Goal: Task Accomplishment & Management: Manage account settings

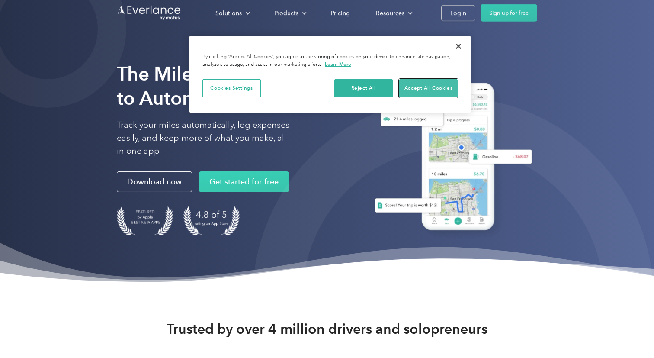
click at [433, 85] on button "Accept All Cookies" at bounding box center [428, 88] width 58 height 18
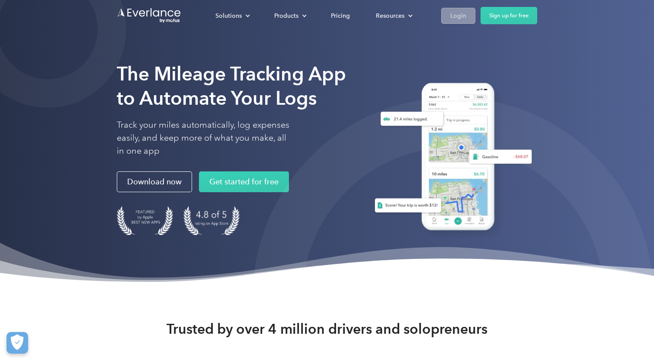
click at [460, 15] on div "Login" at bounding box center [458, 15] width 16 height 11
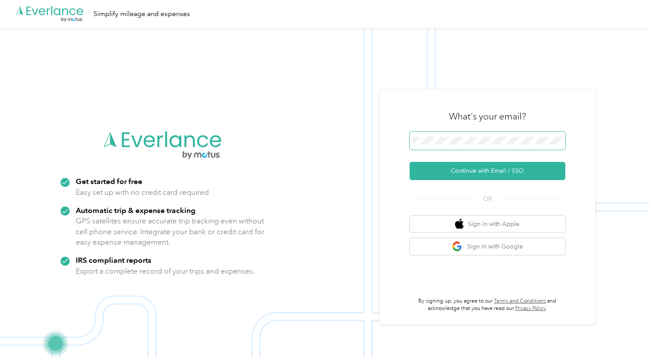
click at [470, 145] on span at bounding box center [488, 141] width 156 height 18
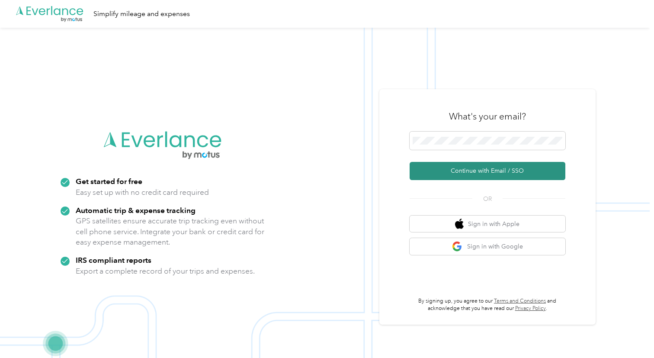
click at [487, 176] on button "Continue with Email / SSO" at bounding box center [488, 171] width 156 height 18
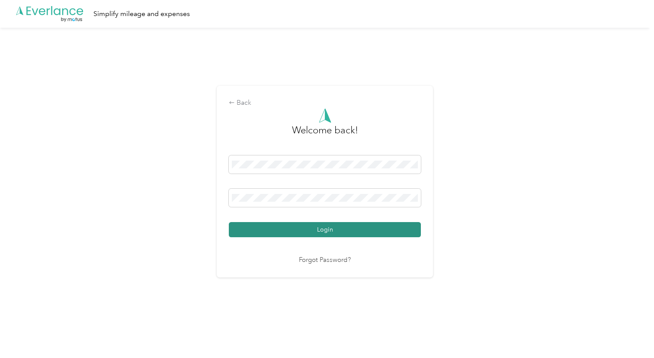
click at [339, 228] on button "Login" at bounding box center [325, 229] width 192 height 15
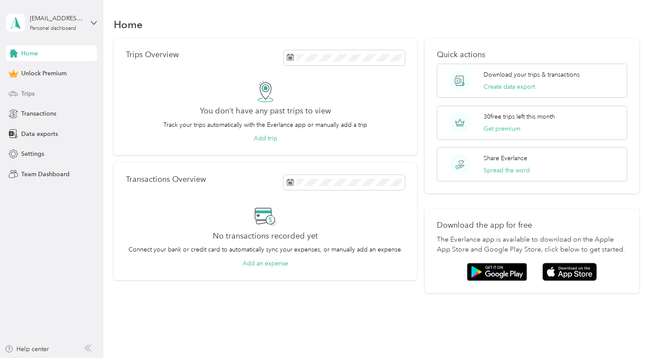
click at [51, 89] on div "Trips" at bounding box center [51, 94] width 91 height 16
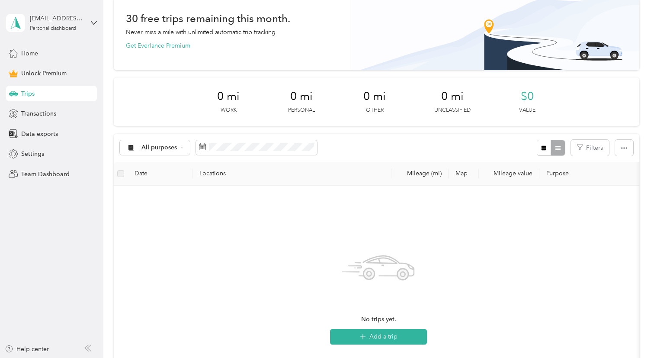
scroll to position [28, 0]
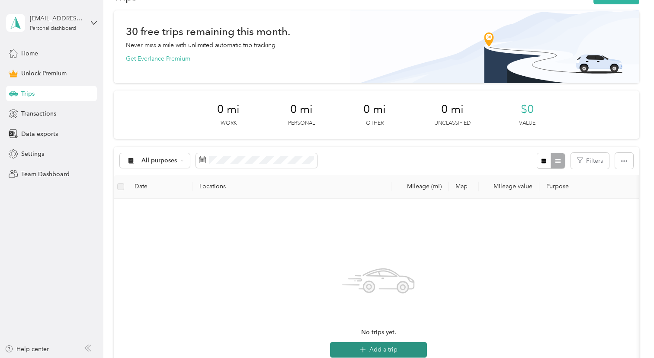
click at [364, 348] on icon "button" at bounding box center [363, 350] width 10 height 10
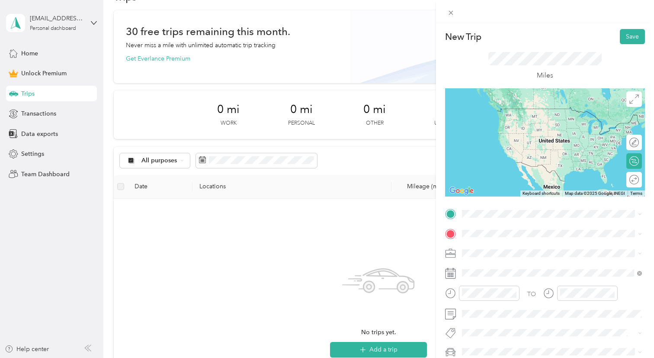
click at [524, 242] on span "[STREET_ADDRESS][US_STATE][US_STATE]" at bounding box center [538, 245] width 118 height 8
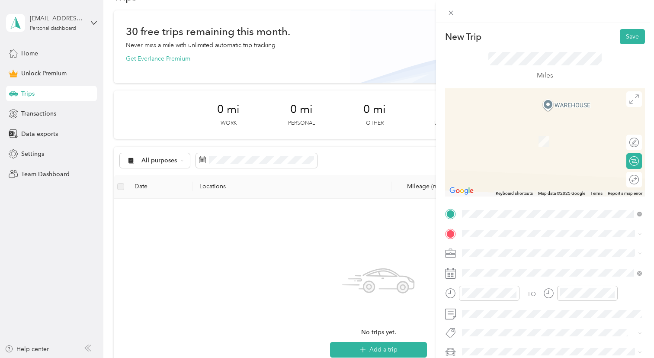
click at [515, 267] on span "[STREET_ADDRESS][US_STATE]" at bounding box center [522, 263] width 87 height 8
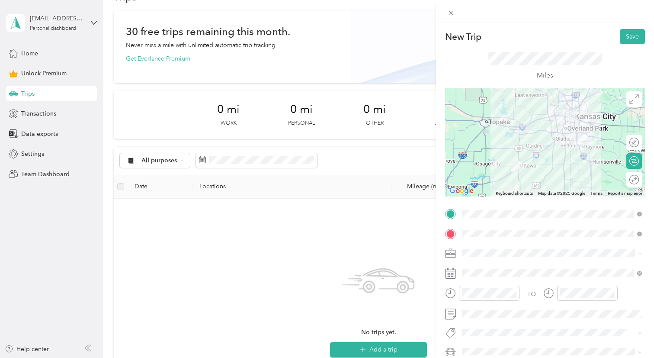
click at [492, 158] on span "D2D Sales" at bounding box center [479, 161] width 29 height 7
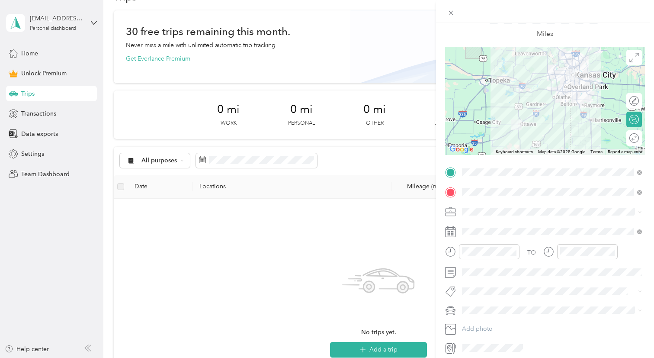
scroll to position [48, 0]
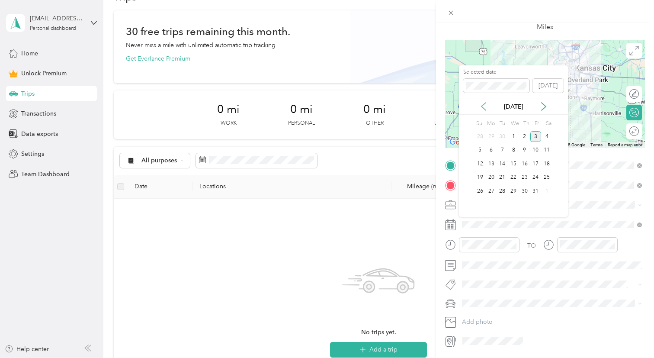
click at [482, 103] on icon at bounding box center [483, 106] width 9 height 9
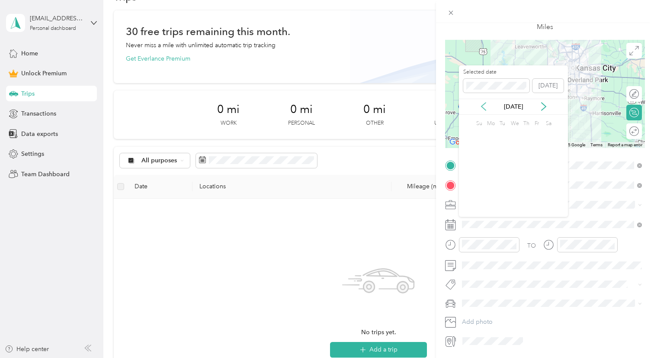
click at [482, 103] on icon at bounding box center [483, 106] width 9 height 9
click at [525, 180] on div "23" at bounding box center [524, 177] width 11 height 11
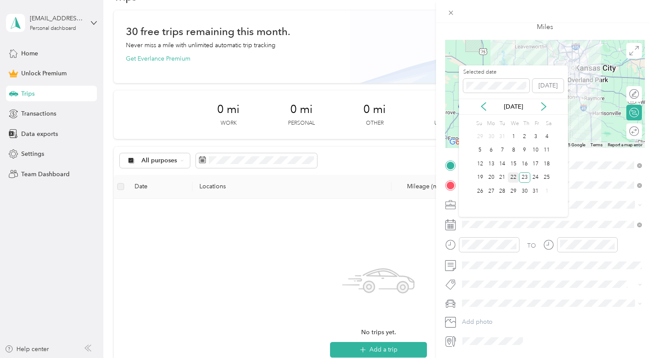
click at [514, 177] on div "22" at bounding box center [513, 177] width 11 height 11
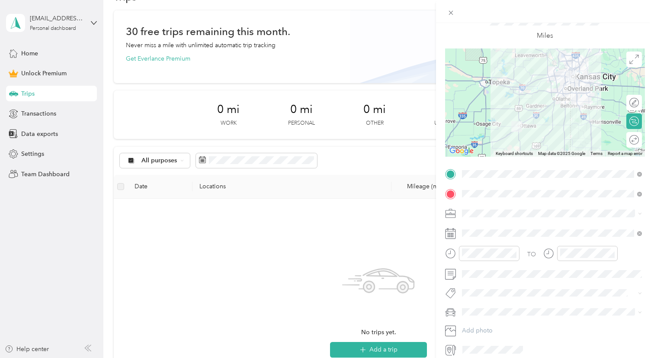
scroll to position [38, 0]
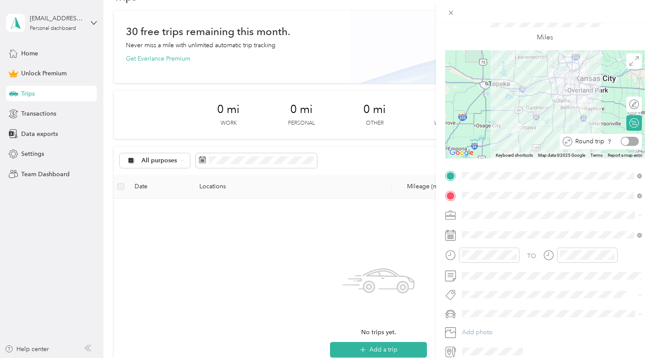
click at [629, 142] on div at bounding box center [626, 142] width 8 height 8
click at [381, 351] on div "New Trip Save This trip cannot be edited because it is either under review, app…" at bounding box center [327, 179] width 654 height 358
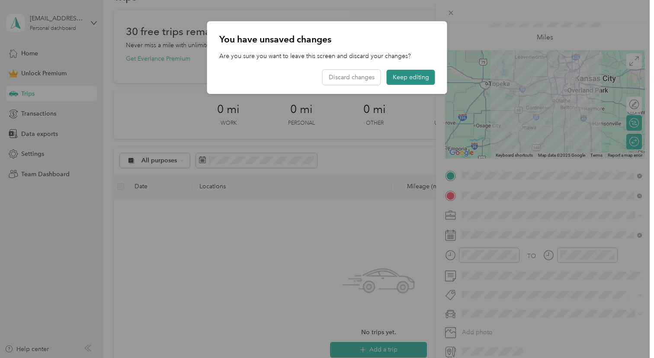
click at [409, 79] on button "Keep editing" at bounding box center [411, 77] width 48 height 15
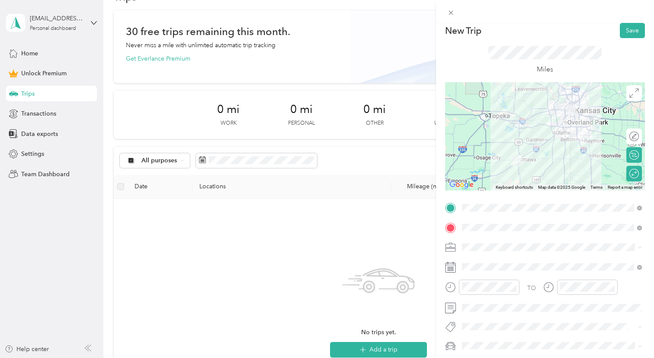
scroll to position [0, 0]
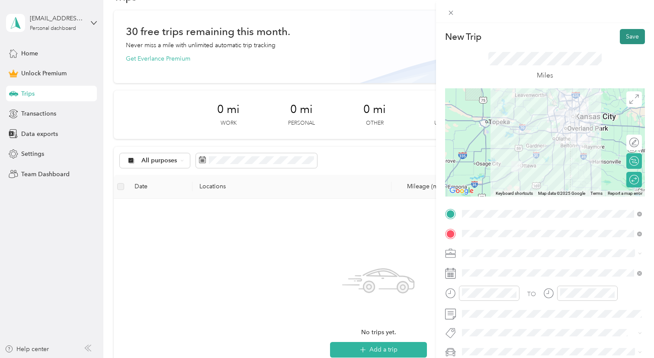
click at [632, 31] on button "Save" at bounding box center [632, 36] width 25 height 15
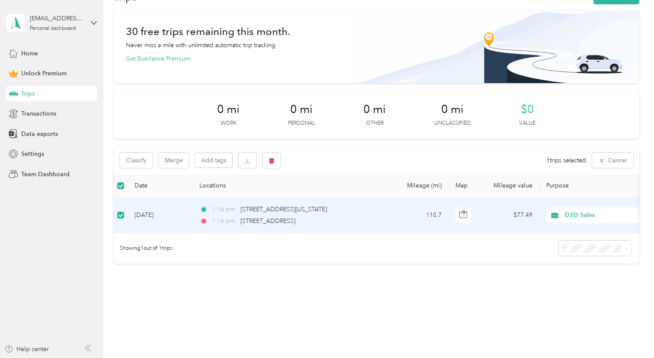
click at [359, 218] on div "1:16 pm [STREET_ADDRESS]" at bounding box center [290, 221] width 182 height 10
click at [372, 220] on div "1:16 pm [STREET_ADDRESS]" at bounding box center [290, 221] width 182 height 10
click at [334, 219] on div "1:16 pm [STREET_ADDRESS]" at bounding box center [290, 222] width 182 height 10
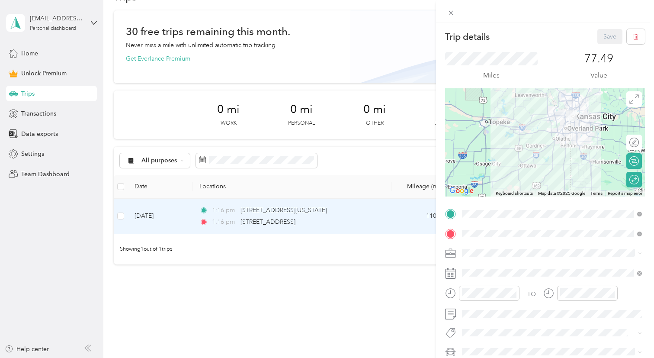
scroll to position [70, 0]
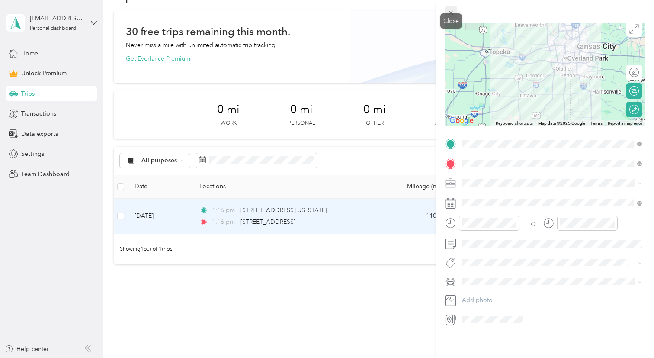
click at [450, 14] on icon at bounding box center [450, 12] width 7 height 7
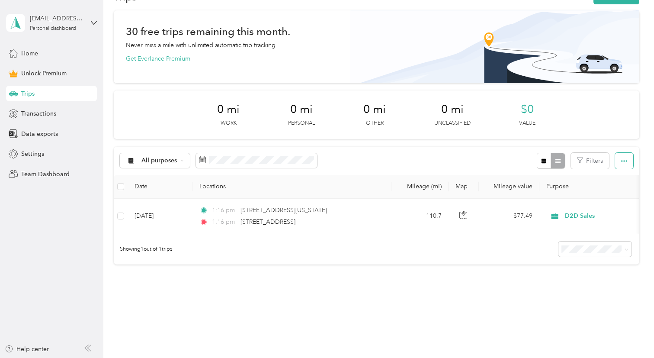
click at [629, 154] on button "button" at bounding box center [624, 161] width 18 height 16
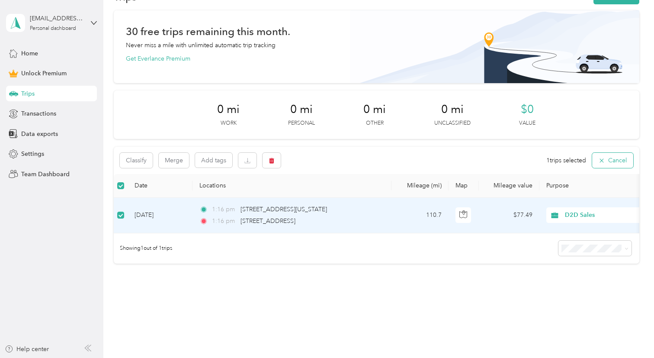
click at [611, 160] on button "Cancel" at bounding box center [612, 160] width 41 height 15
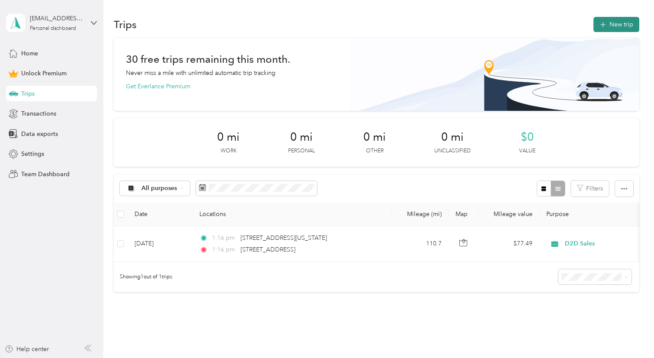
click at [632, 25] on button "New trip" at bounding box center [617, 24] width 46 height 15
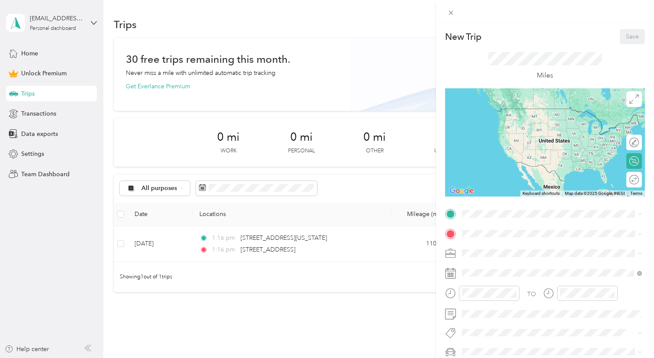
click at [493, 206] on div "New Trip Save This trip cannot be edited because it is either under review, app…" at bounding box center [545, 212] width 200 height 367
click at [513, 249] on span "[STREET_ADDRESS][US_STATE][US_STATE]" at bounding box center [538, 245] width 118 height 8
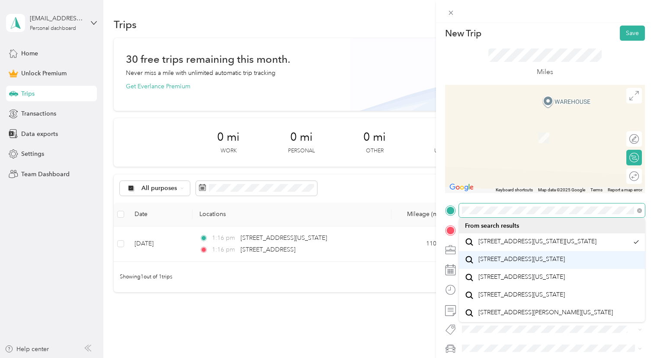
scroll to position [15, 0]
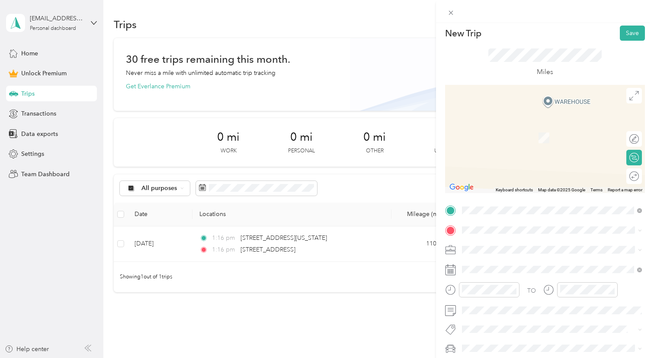
click at [553, 198] on div "New Trip Save This trip cannot be edited because it is either under review, app…" at bounding box center [545, 209] width 200 height 367
click at [563, 267] on div "[STREET_ADDRESS][US_STATE]" at bounding box center [552, 262] width 174 height 12
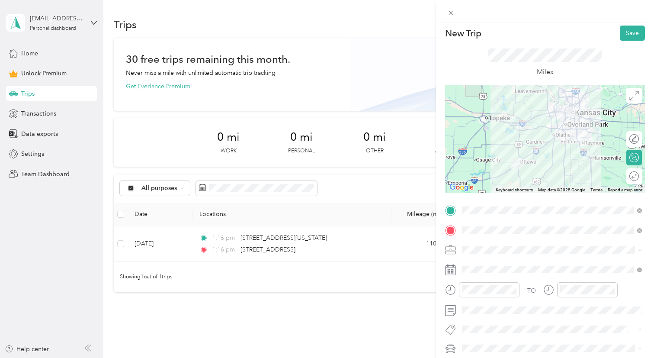
click at [639, 179] on div "Round trip" at bounding box center [639, 175] width 0 height 9
click at [629, 176] on div at bounding box center [626, 176] width 8 height 8
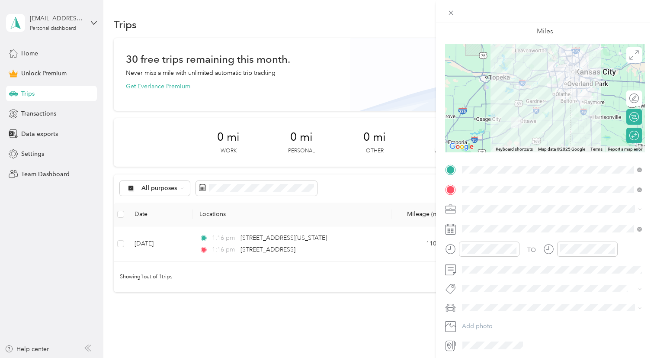
scroll to position [70, 0]
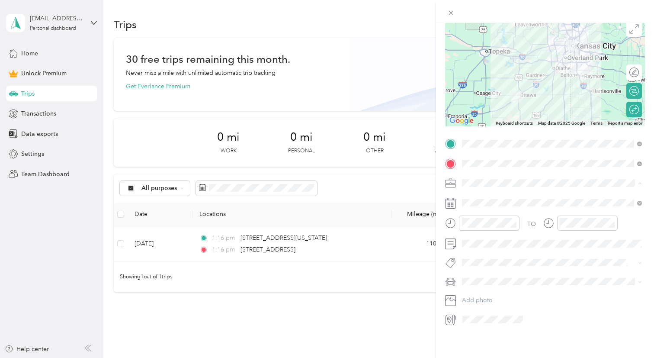
click at [492, 227] on span "D2D Sales" at bounding box center [479, 228] width 29 height 7
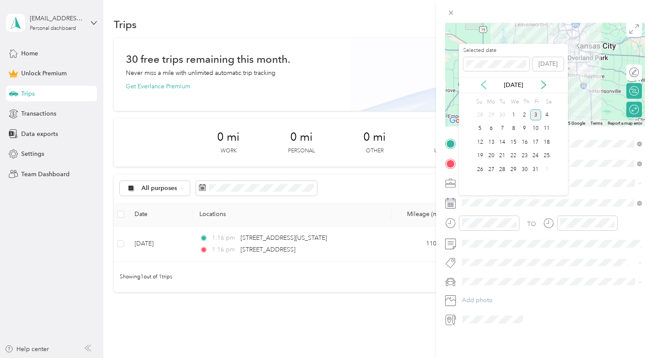
click at [482, 83] on icon at bounding box center [484, 85] width 4 height 8
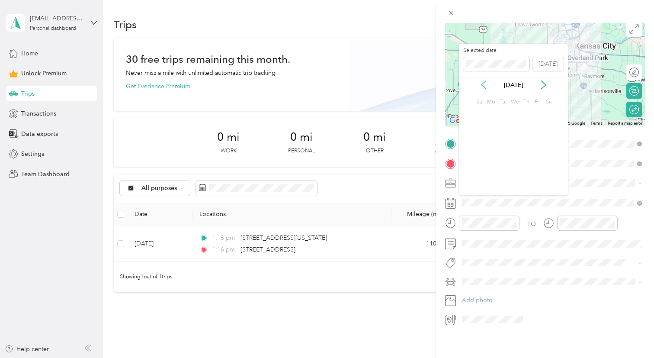
click at [482, 83] on icon at bounding box center [484, 85] width 4 height 8
click at [523, 156] on div "23" at bounding box center [524, 156] width 11 height 11
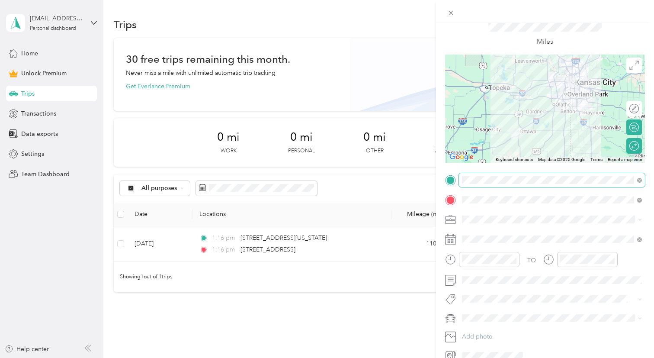
scroll to position [0, 0]
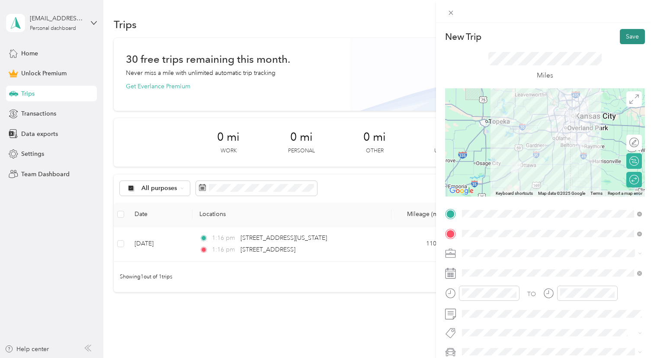
click at [633, 35] on button "Save" at bounding box center [632, 36] width 25 height 15
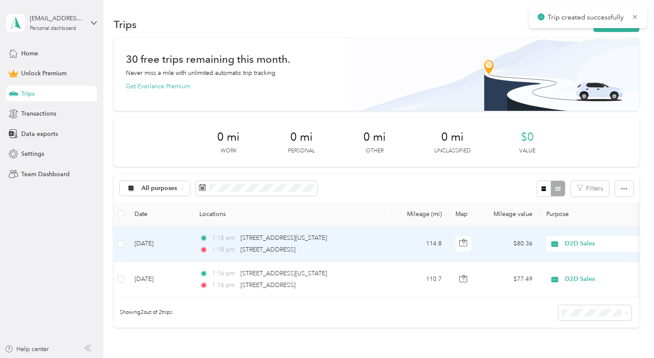
click at [399, 250] on td "114.8" at bounding box center [420, 243] width 57 height 35
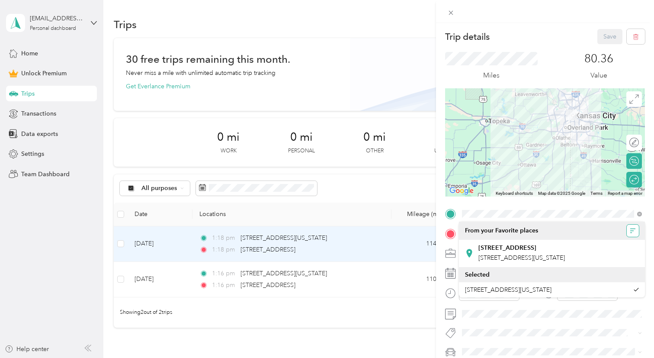
click at [634, 234] on button "button" at bounding box center [633, 231] width 12 height 12
click at [450, 13] on icon at bounding box center [450, 12] width 7 height 7
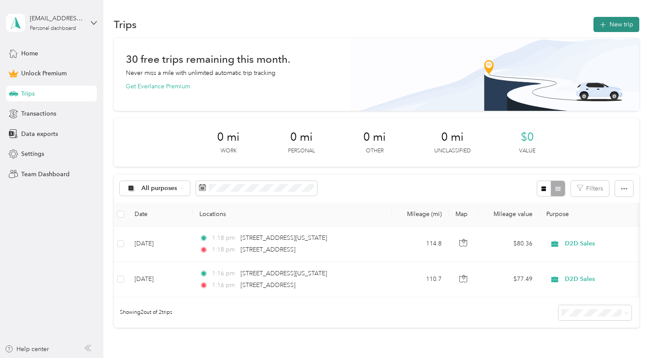
click at [625, 26] on button "New trip" at bounding box center [617, 24] width 46 height 15
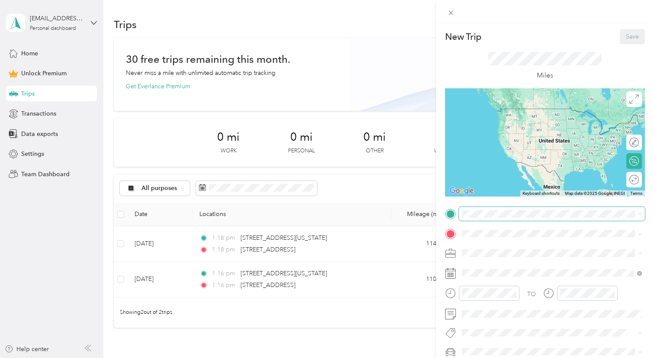
click at [503, 208] on span at bounding box center [552, 214] width 186 height 14
click at [518, 247] on span "[STREET_ADDRESS][US_STATE][US_STATE]" at bounding box center [538, 245] width 118 height 8
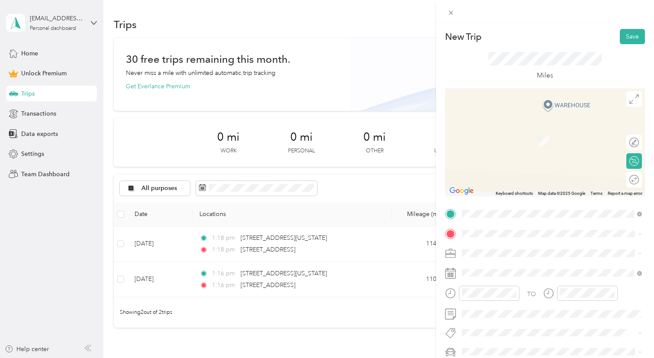
click at [513, 267] on span "[STREET_ADDRESS][US_STATE]" at bounding box center [522, 263] width 87 height 8
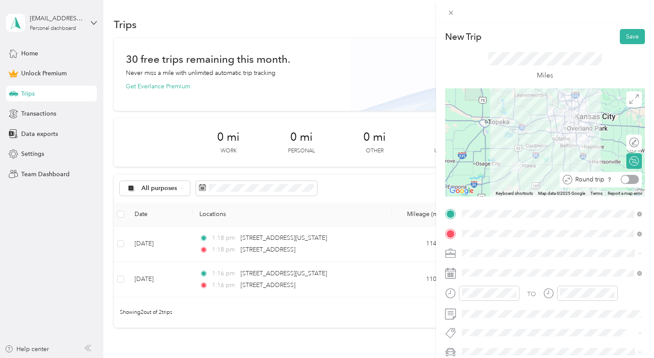
click at [631, 177] on div at bounding box center [630, 179] width 18 height 9
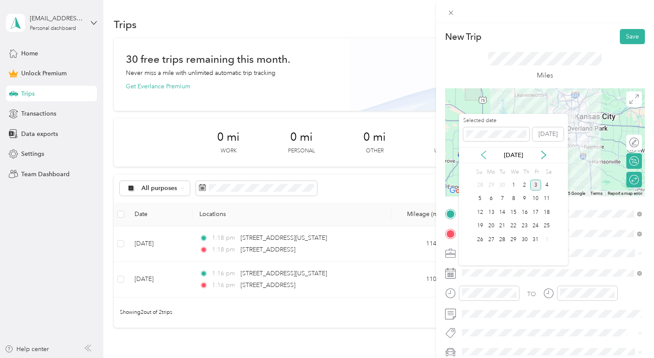
click at [484, 152] on icon at bounding box center [484, 155] width 4 height 8
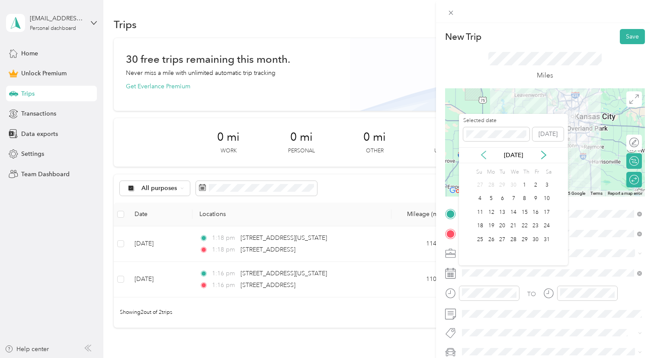
click at [484, 152] on icon at bounding box center [484, 155] width 4 height 8
click at [539, 225] on div "24" at bounding box center [535, 226] width 11 height 11
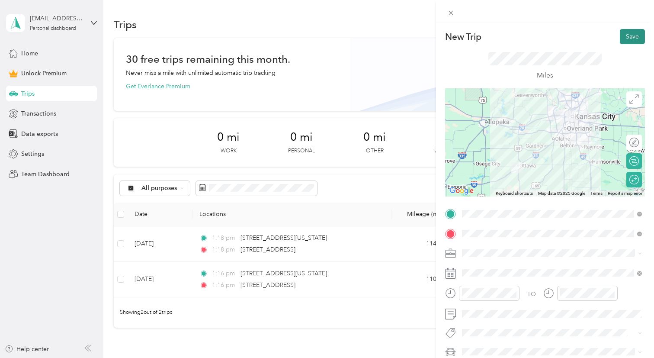
click at [633, 35] on button "Save" at bounding box center [632, 36] width 25 height 15
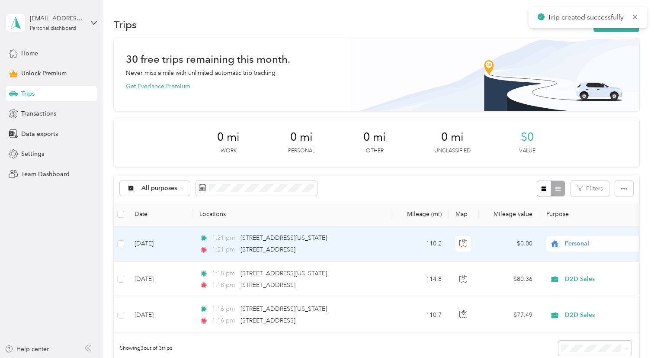
click at [341, 232] on td "1:21 pm [STREET_ADDRESS][US_STATE] 1:21 pm [STREET_ADDRESS]" at bounding box center [292, 243] width 199 height 35
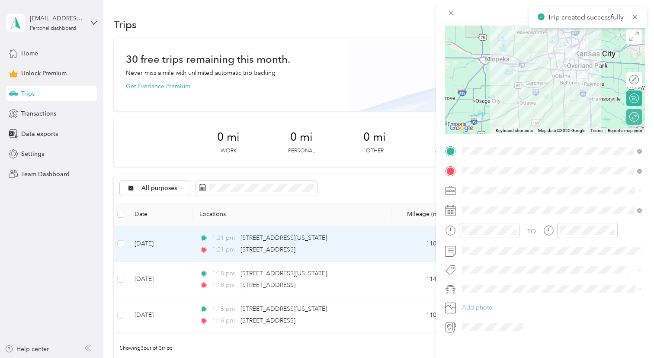
scroll to position [70, 0]
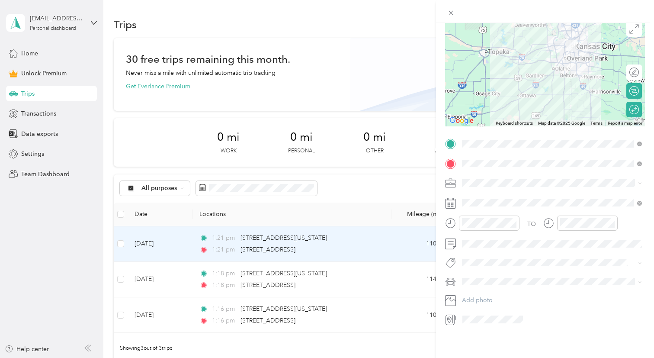
click at [518, 177] on span at bounding box center [552, 183] width 186 height 14
click at [491, 230] on div "D2D Sales" at bounding box center [552, 228] width 174 height 9
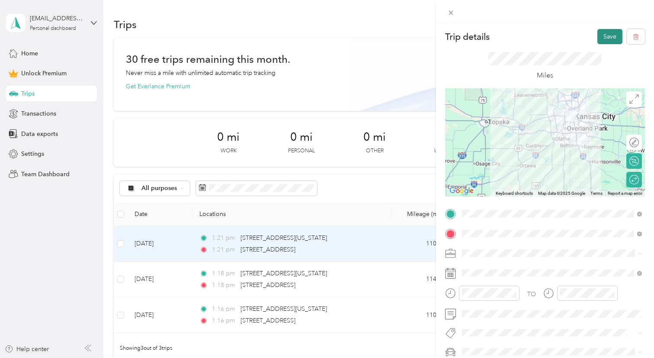
click at [616, 32] on button "Save" at bounding box center [610, 36] width 25 height 15
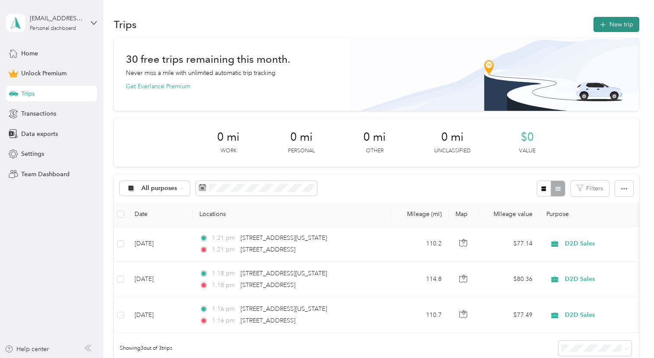
click at [606, 26] on icon "button" at bounding box center [603, 25] width 10 height 10
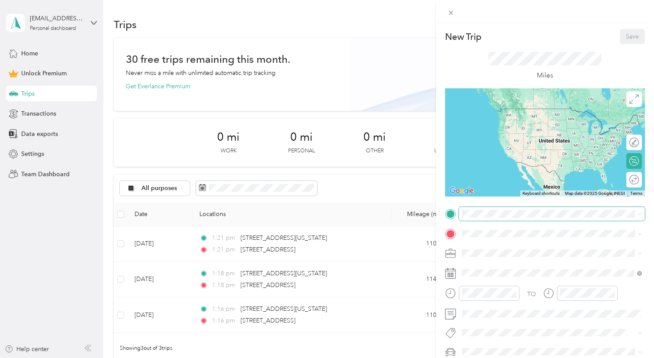
click at [484, 218] on span at bounding box center [552, 214] width 186 height 14
click at [497, 244] on span "[STREET_ADDRESS][US_STATE][US_STATE]" at bounding box center [538, 245] width 118 height 8
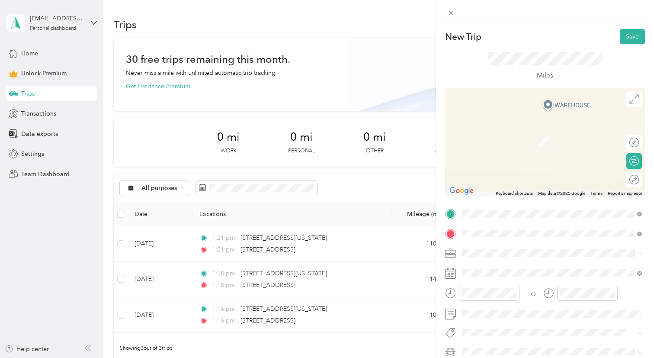
click at [541, 132] on span "[STREET_ADDRESS][US_STATE]" at bounding box center [522, 128] width 87 height 8
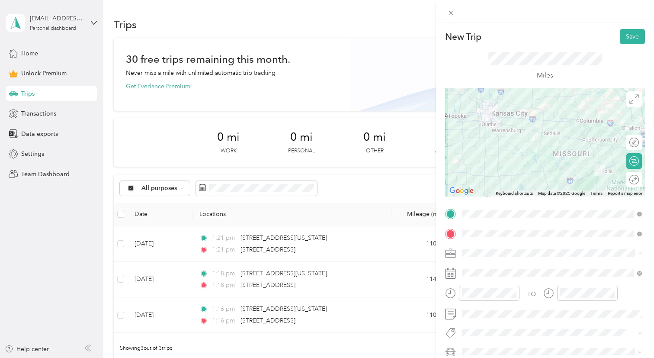
click at [503, 164] on li "D2D Sales" at bounding box center [552, 161] width 186 height 15
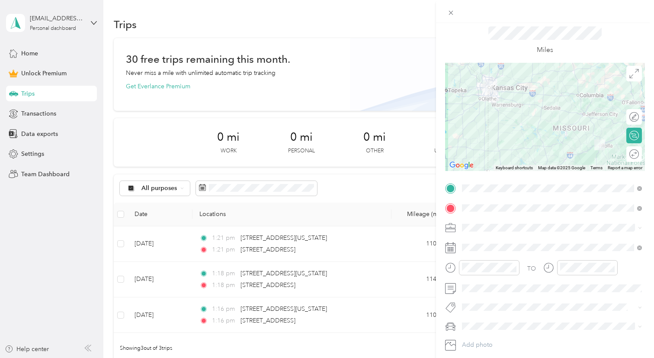
scroll to position [28, 0]
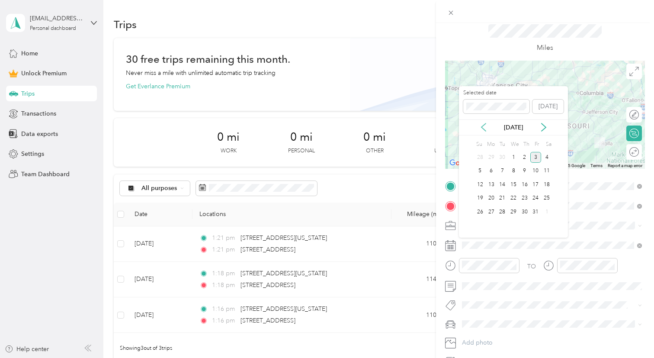
click at [485, 128] on icon at bounding box center [483, 127] width 9 height 9
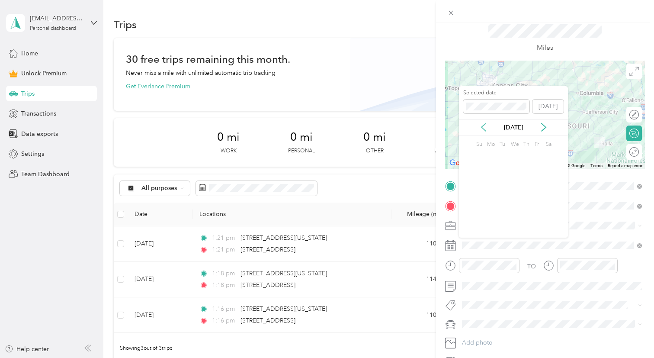
click at [485, 128] on icon at bounding box center [483, 127] width 9 height 9
click at [492, 212] on div "27" at bounding box center [491, 211] width 11 height 11
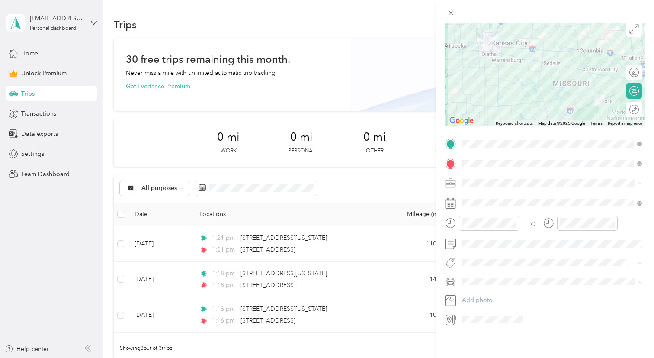
scroll to position [0, 0]
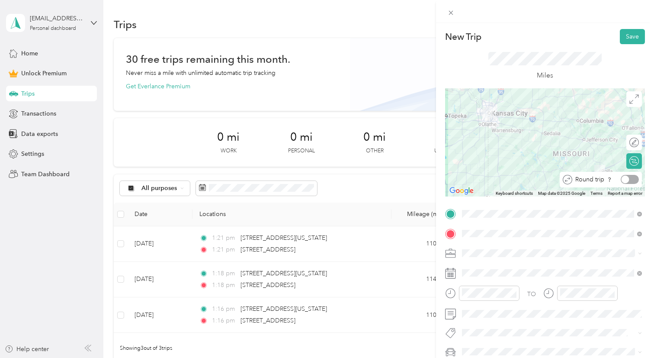
click at [630, 180] on div at bounding box center [630, 179] width 18 height 9
click at [633, 177] on div "Round trip" at bounding box center [634, 179] width 9 height 9
click at [633, 178] on div at bounding box center [635, 180] width 8 height 8
click at [569, 138] on div at bounding box center [545, 142] width 200 height 108
click at [578, 121] on div at bounding box center [545, 142] width 200 height 108
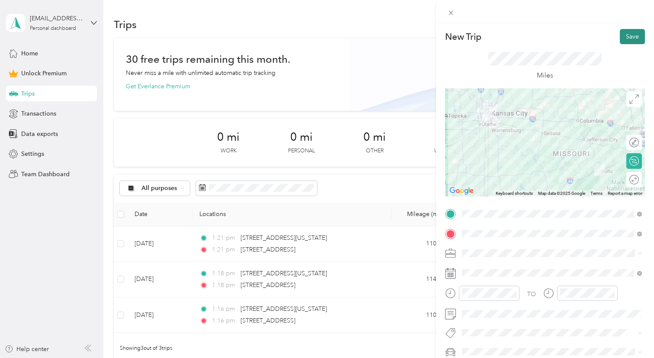
click at [635, 39] on button "Save" at bounding box center [632, 36] width 25 height 15
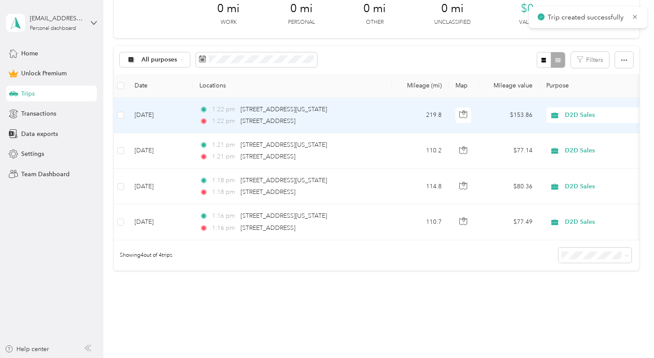
scroll to position [129, 0]
click at [381, 111] on td "1:22 pm [STREET_ADDRESS][US_STATE] 1:22 pm [STREET_ADDRESS]" at bounding box center [292, 114] width 199 height 35
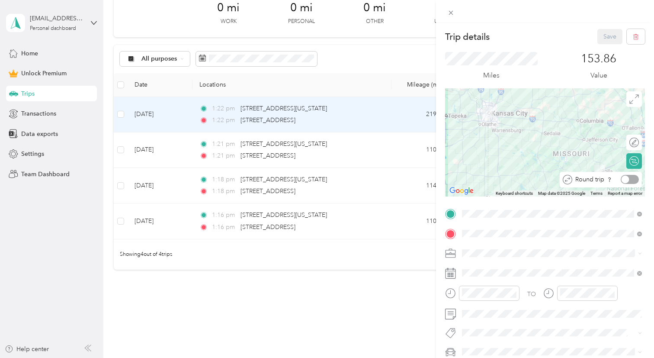
click at [628, 180] on div at bounding box center [626, 180] width 8 height 8
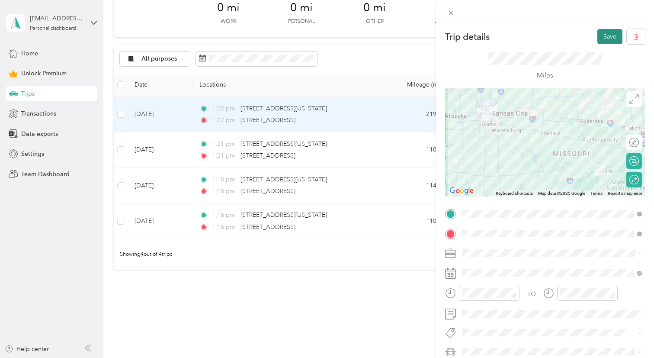
click at [611, 39] on button "Save" at bounding box center [610, 36] width 25 height 15
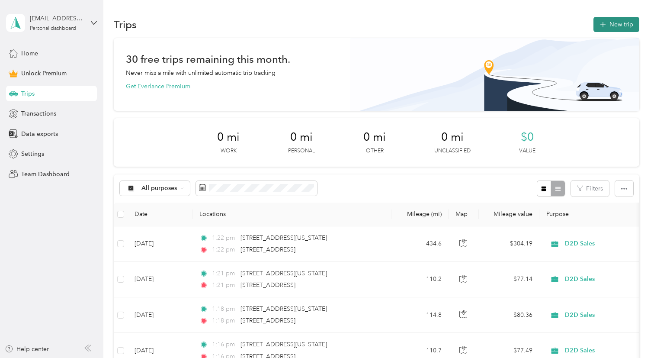
click at [623, 27] on button "New trip" at bounding box center [617, 24] width 46 height 15
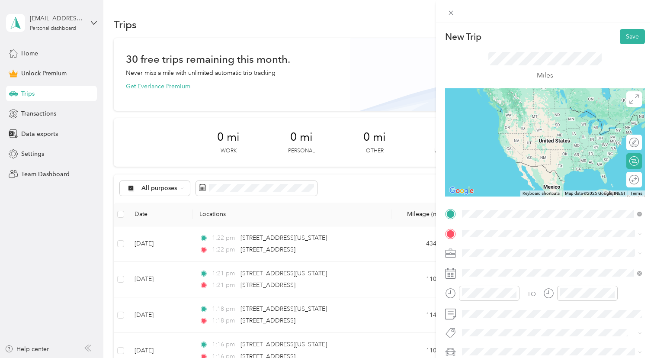
click at [514, 244] on span "[STREET_ADDRESS][US_STATE][US_STATE]" at bounding box center [538, 245] width 118 height 8
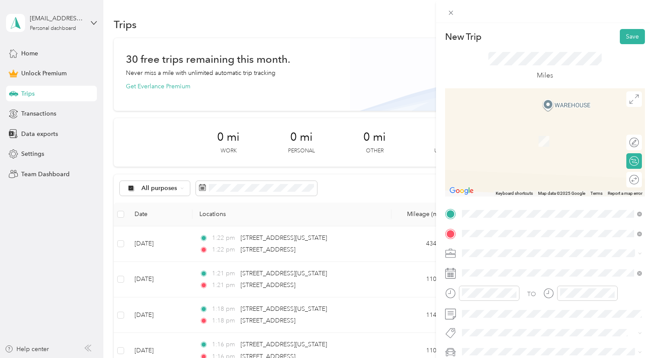
click at [585, 138] on li "[STREET_ADDRESS][US_STATE]" at bounding box center [552, 129] width 186 height 18
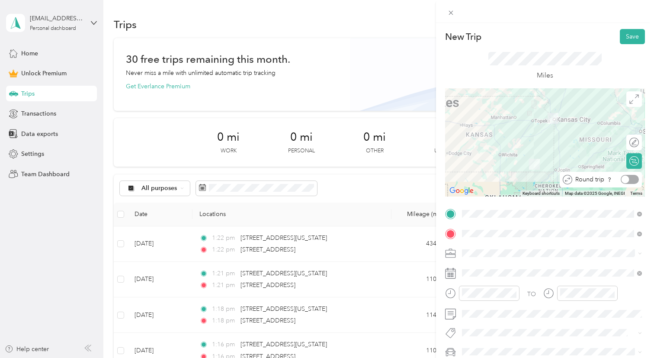
click at [633, 177] on div at bounding box center [630, 179] width 18 height 9
click at [632, 180] on div at bounding box center [635, 180] width 8 height 8
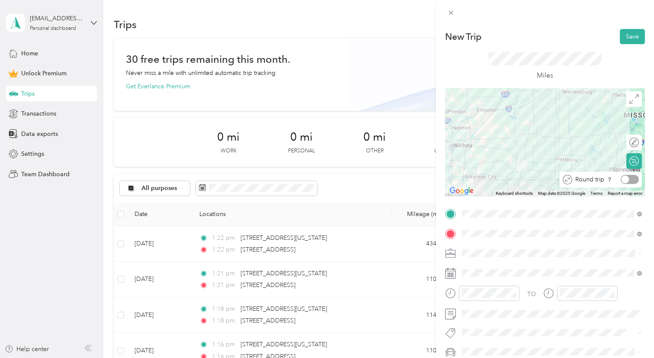
click at [630, 182] on div at bounding box center [630, 179] width 18 height 9
click at [634, 33] on button "Save" at bounding box center [632, 36] width 25 height 15
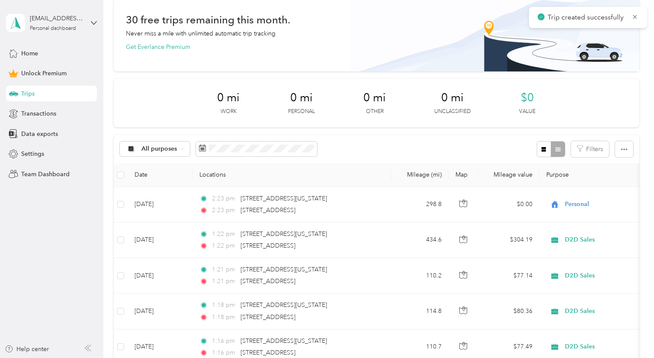
scroll to position [59, 0]
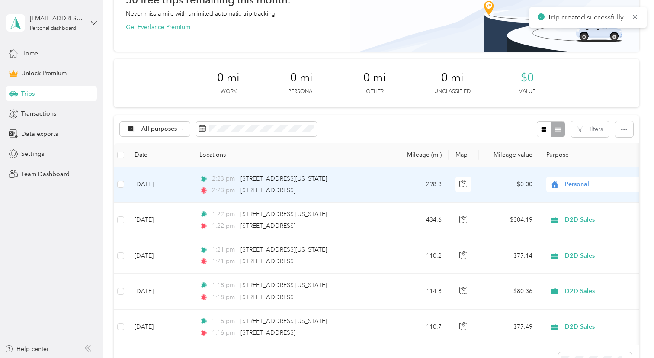
click at [389, 187] on td "2:23 pm [STREET_ADDRESS][US_STATE] 2:23 pm [STREET_ADDRESS]" at bounding box center [292, 184] width 199 height 35
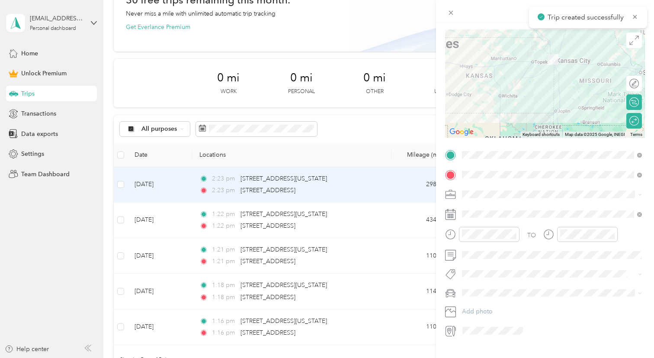
scroll to position [62, 0]
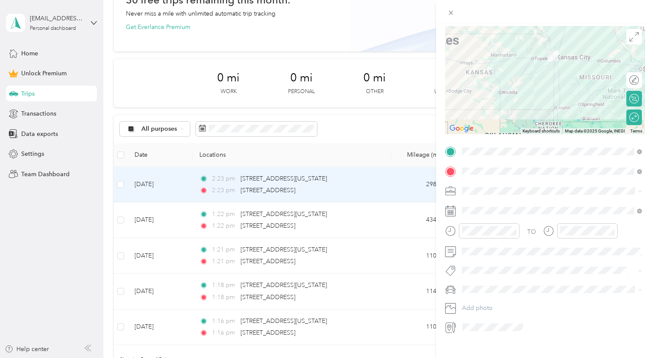
click at [488, 238] on li "D2D Sales" at bounding box center [552, 236] width 186 height 15
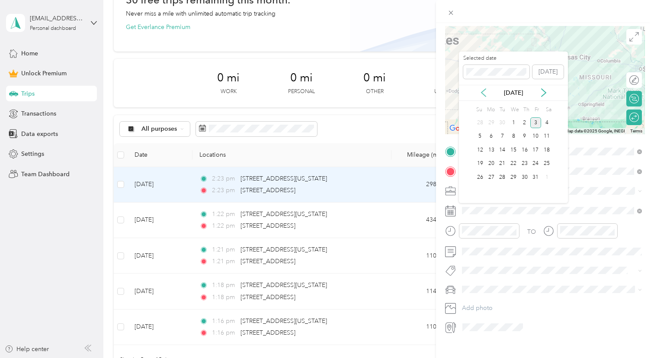
click at [481, 93] on icon at bounding box center [483, 92] width 9 height 9
click at [479, 92] on icon at bounding box center [483, 92] width 9 height 9
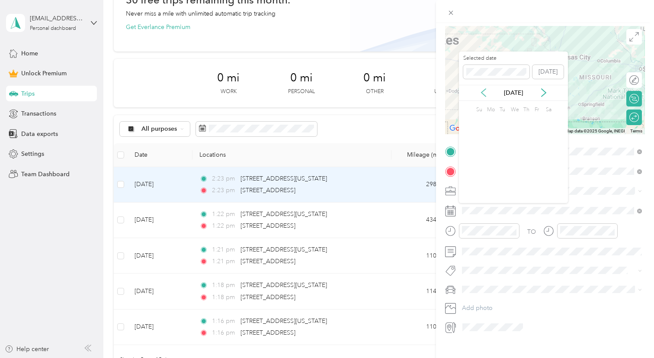
click at [479, 92] on icon at bounding box center [483, 92] width 9 height 9
click at [546, 93] on icon at bounding box center [544, 93] width 4 height 8
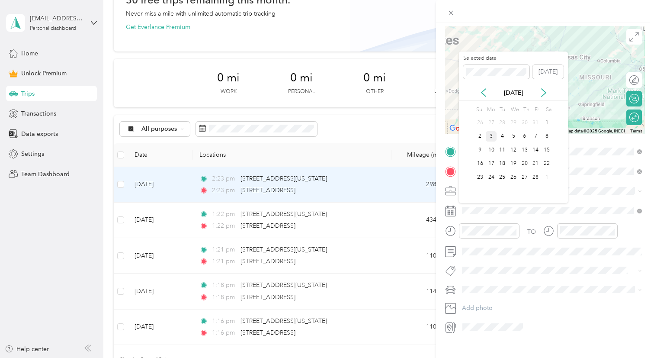
click at [493, 138] on div "3" at bounding box center [491, 136] width 11 height 11
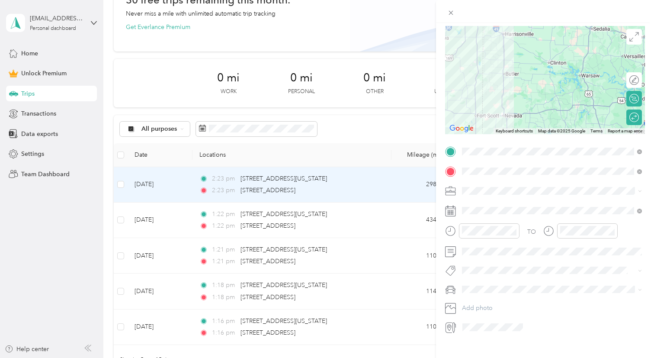
scroll to position [0, 0]
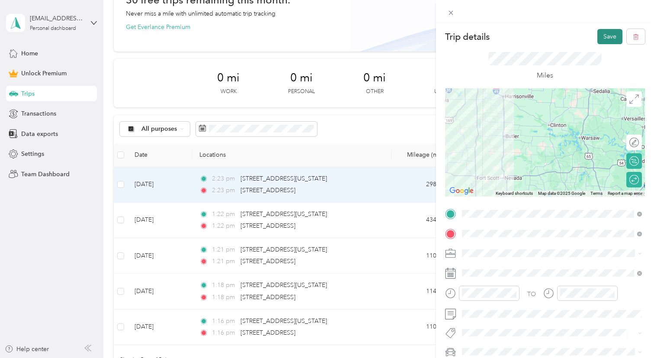
click at [612, 34] on button "Save" at bounding box center [610, 36] width 25 height 15
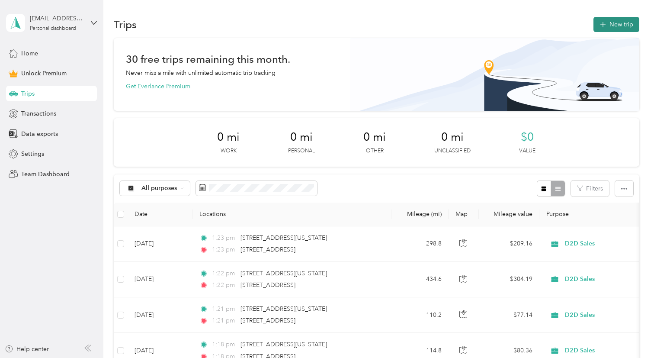
click at [625, 21] on button "New trip" at bounding box center [617, 24] width 46 height 15
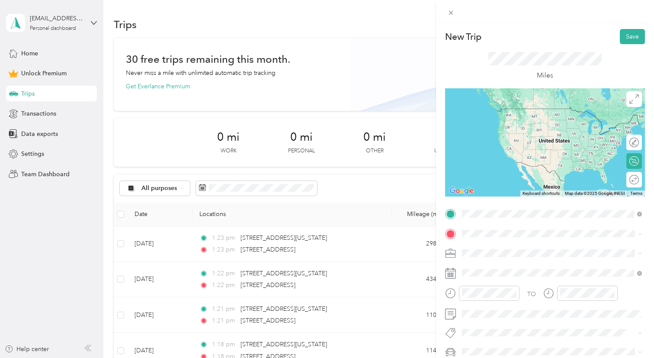
click at [508, 248] on span "[STREET_ADDRESS][US_STATE][US_STATE]" at bounding box center [538, 245] width 118 height 8
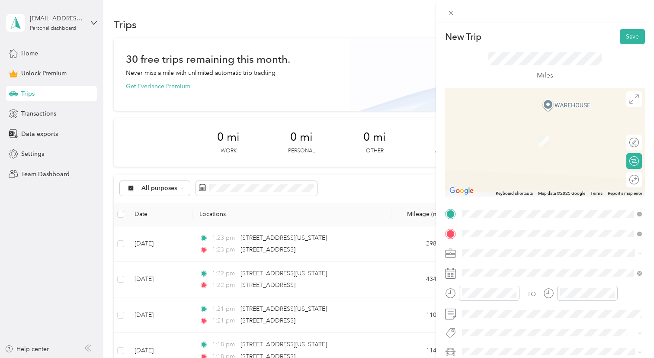
click at [517, 266] on span "[STREET_ADDRESS][US_STATE]" at bounding box center [522, 265] width 87 height 8
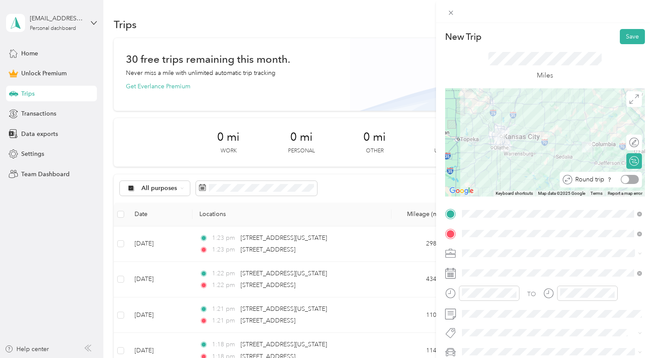
click at [630, 180] on div at bounding box center [630, 179] width 18 height 9
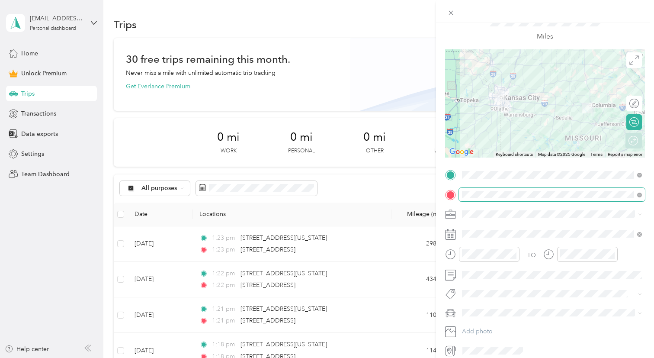
scroll to position [41, 0]
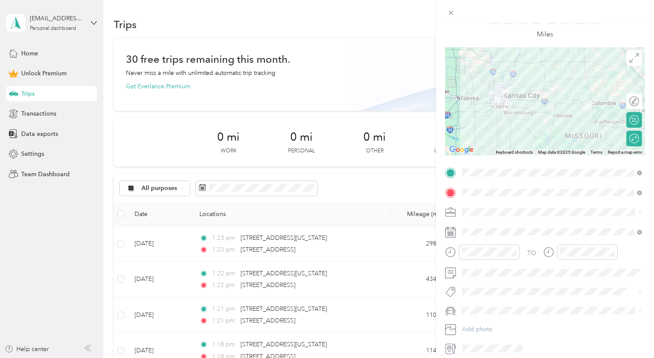
click at [497, 256] on div "D2D Sales" at bounding box center [552, 255] width 174 height 9
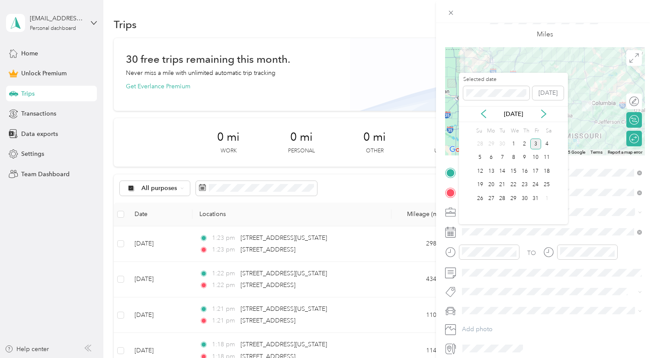
click at [484, 119] on div "[DATE]" at bounding box center [513, 114] width 109 height 16
click at [485, 114] on icon at bounding box center [483, 113] width 9 height 9
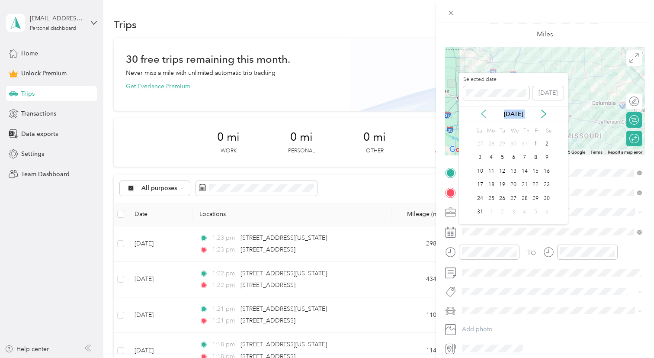
click at [485, 114] on icon at bounding box center [483, 113] width 9 height 9
click at [503, 185] on div "20" at bounding box center [502, 185] width 11 height 11
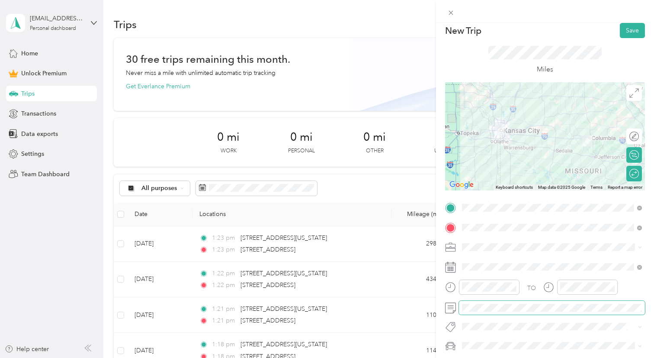
scroll to position [0, 0]
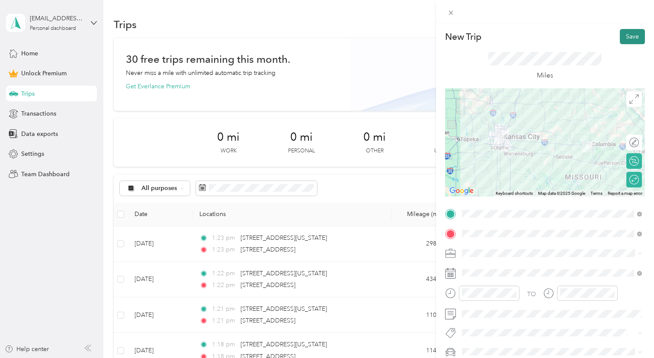
click at [638, 41] on button "Save" at bounding box center [632, 36] width 25 height 15
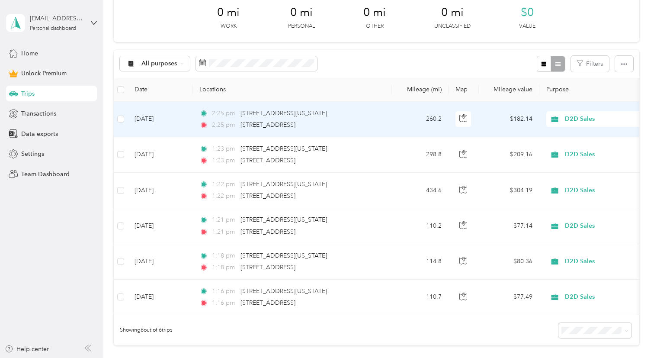
scroll to position [149, 0]
